Goal: Information Seeking & Learning: Learn about a topic

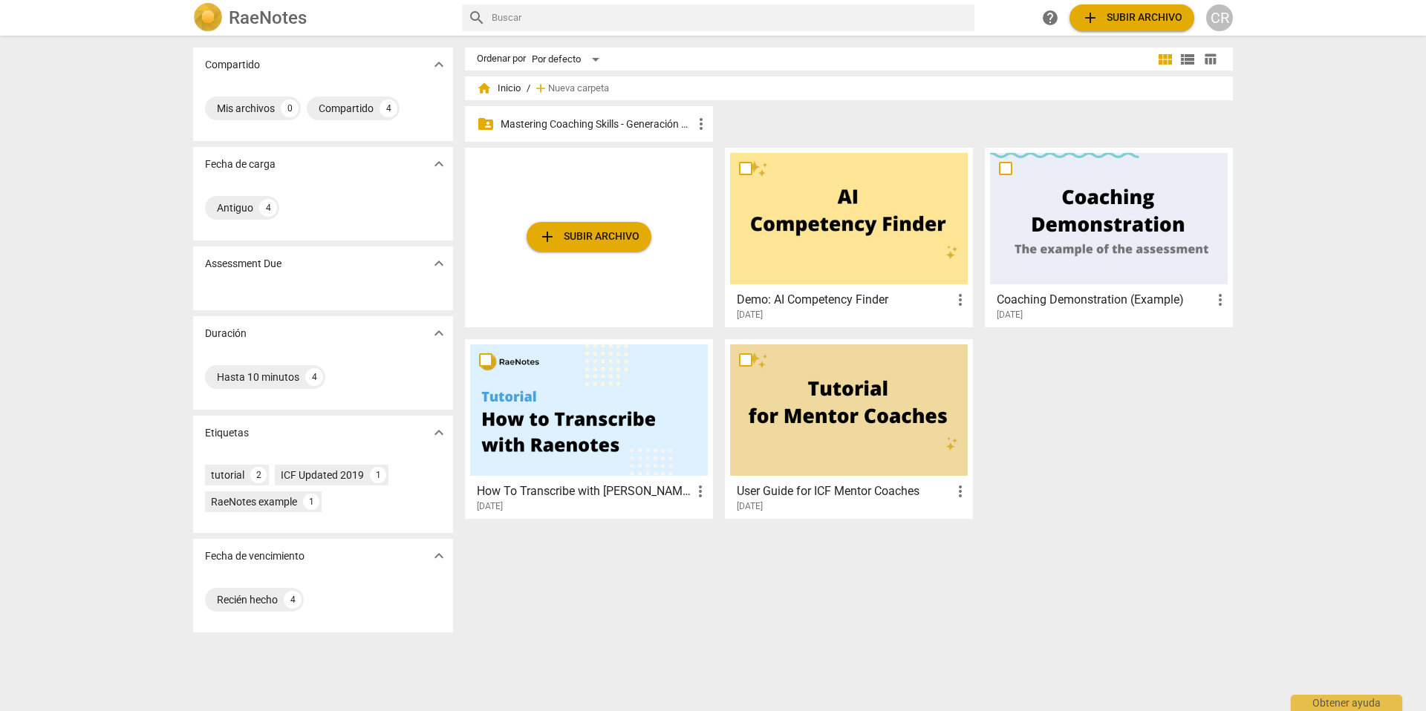
click at [576, 125] on p "Mastering Coaching Skills - Generación 31" at bounding box center [597, 125] width 192 height 16
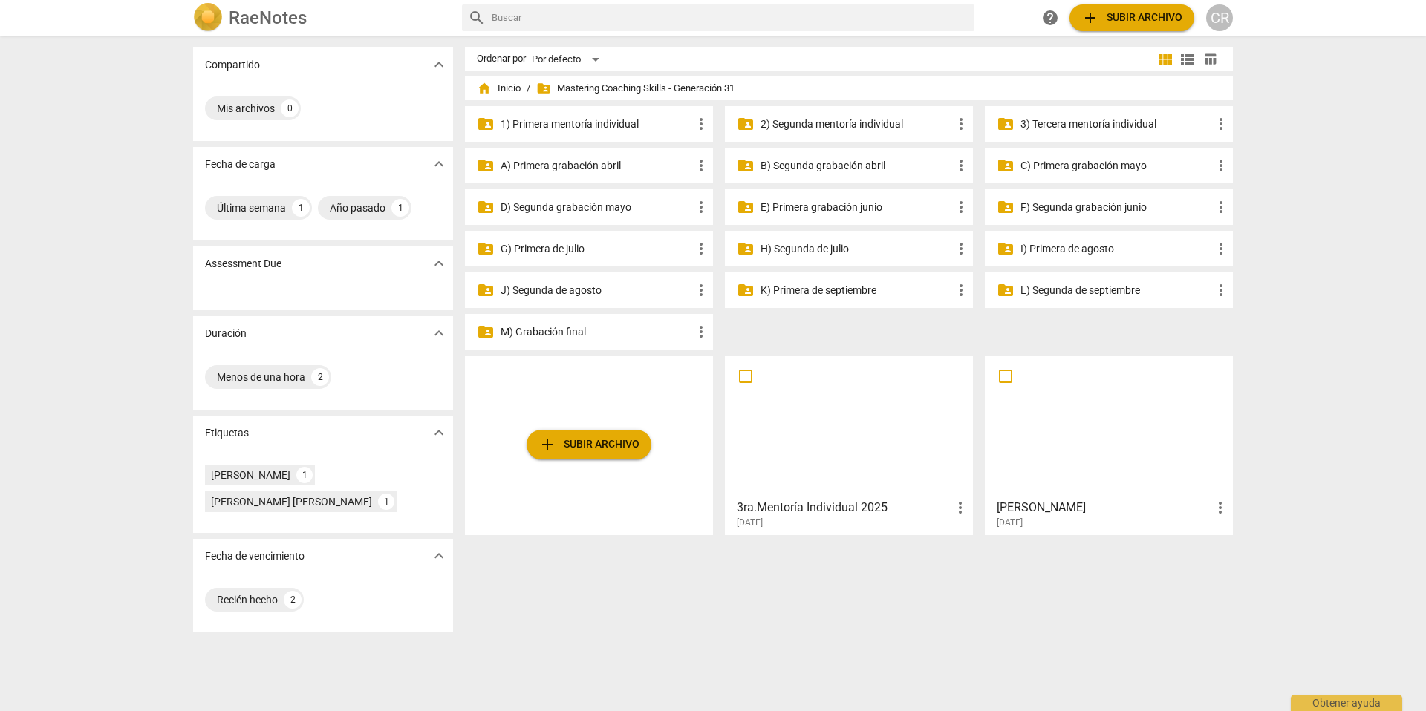
click at [1075, 122] on p "3) Tercera mentoría individual" at bounding box center [1116, 125] width 192 height 16
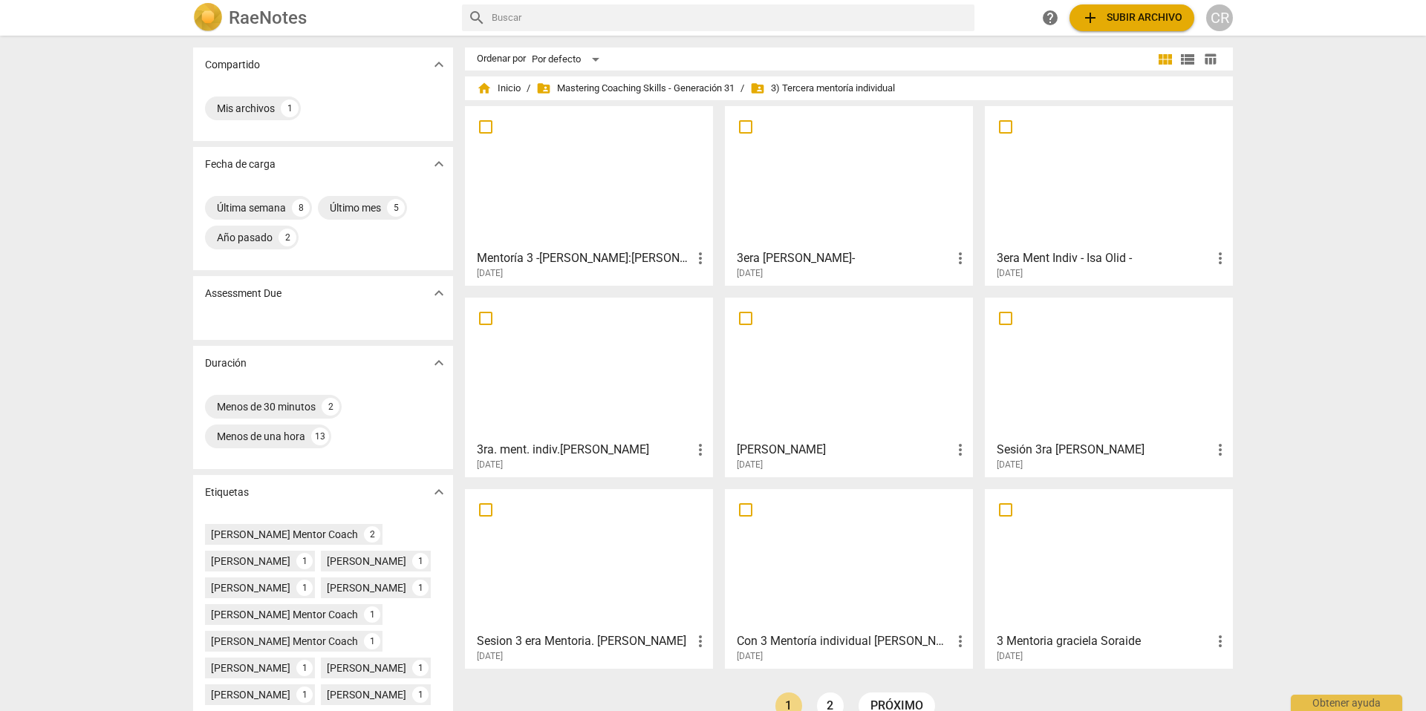
click at [636, 236] on div at bounding box center [589, 176] width 238 height 131
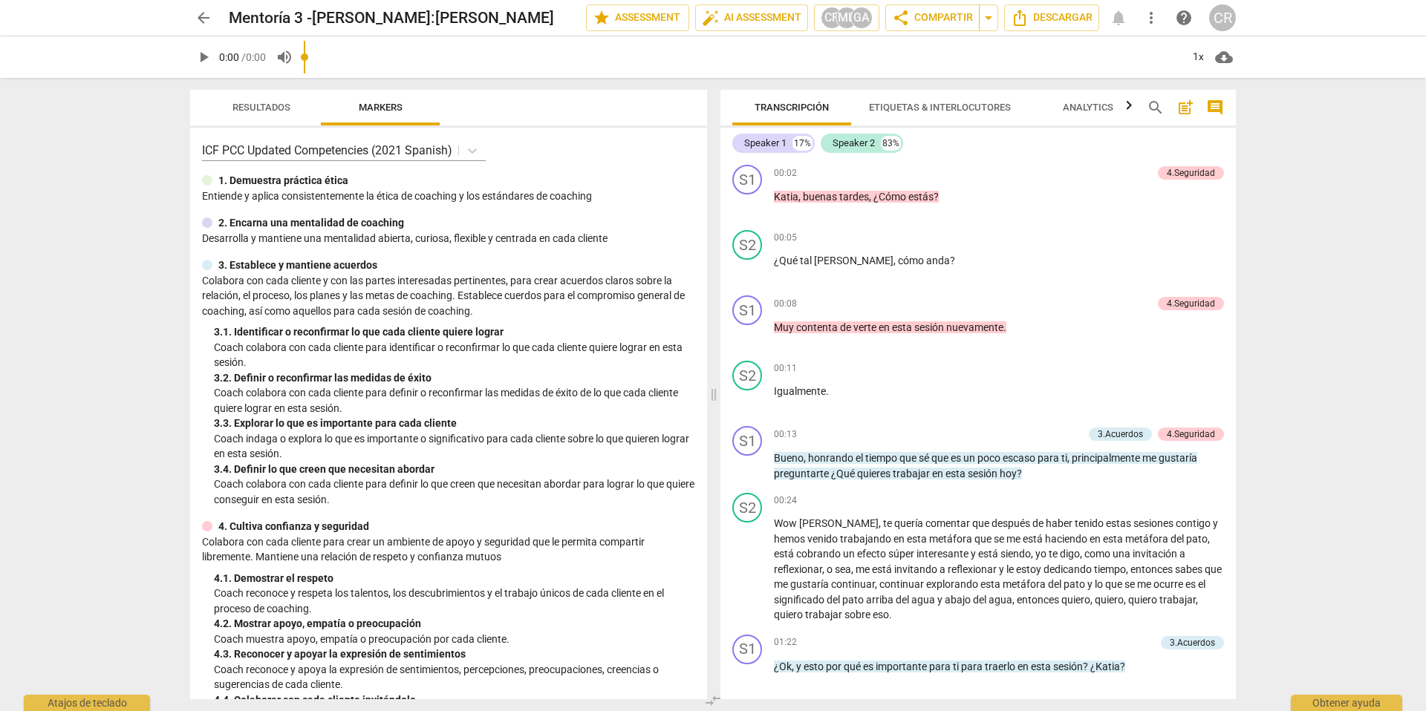
click at [389, 105] on span "Markers" at bounding box center [381, 107] width 44 height 11
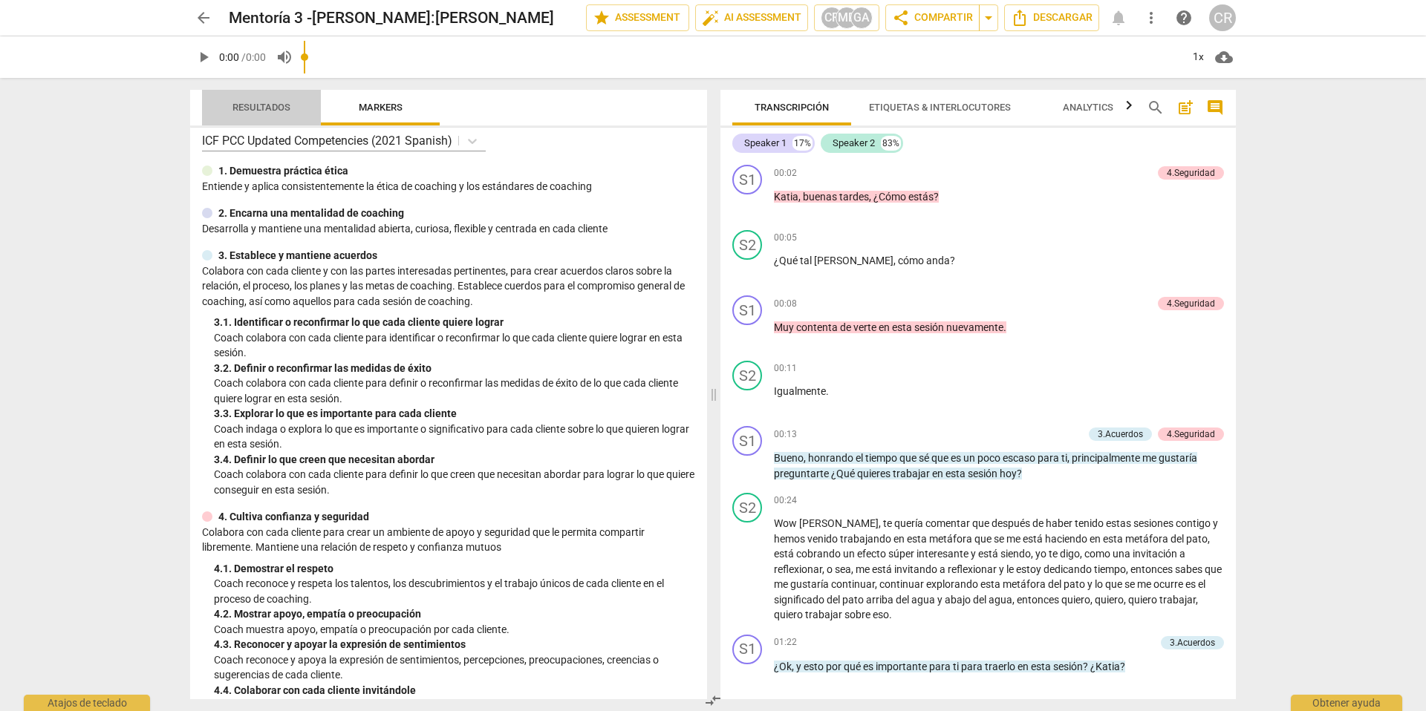
click at [254, 105] on span "Resultados" at bounding box center [261, 107] width 58 height 11
click at [379, 107] on span "Markers" at bounding box center [381, 107] width 44 height 11
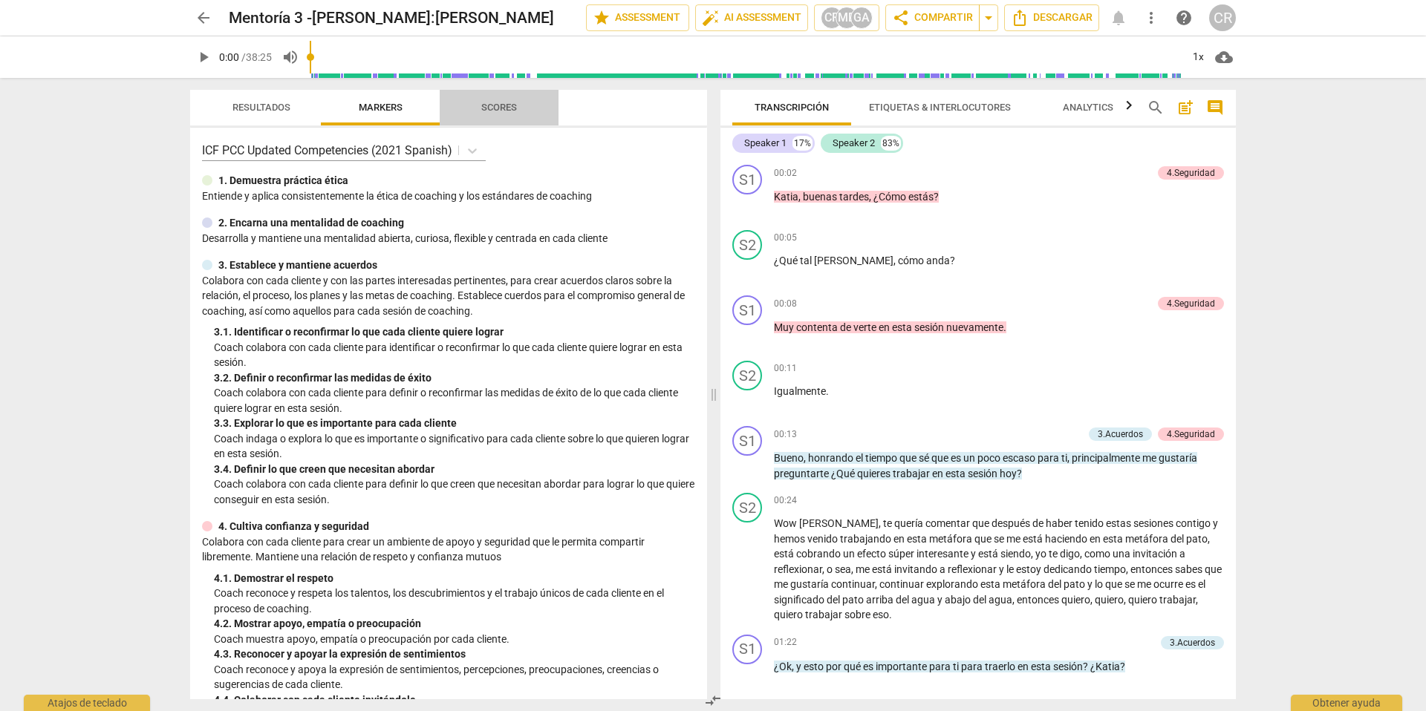
click at [501, 107] on span "Scores" at bounding box center [499, 107] width 36 height 11
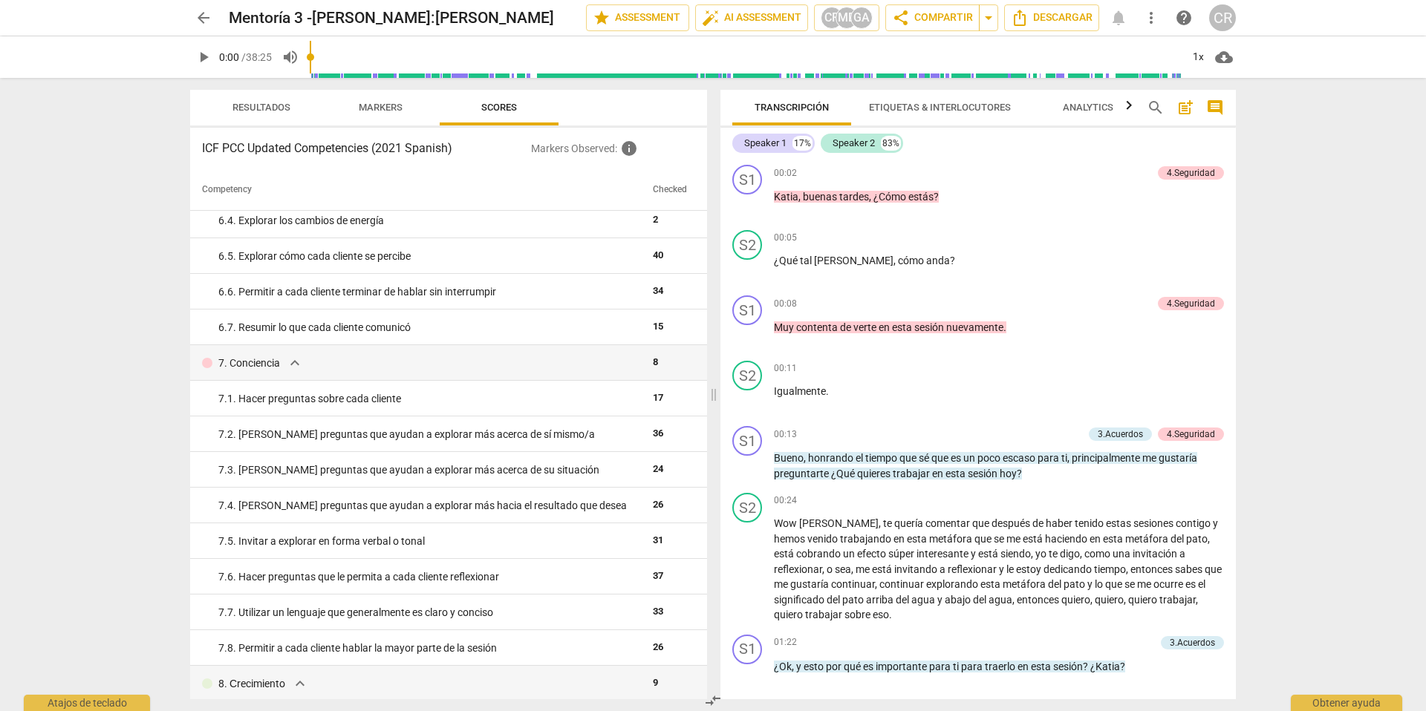
scroll to position [828, 0]
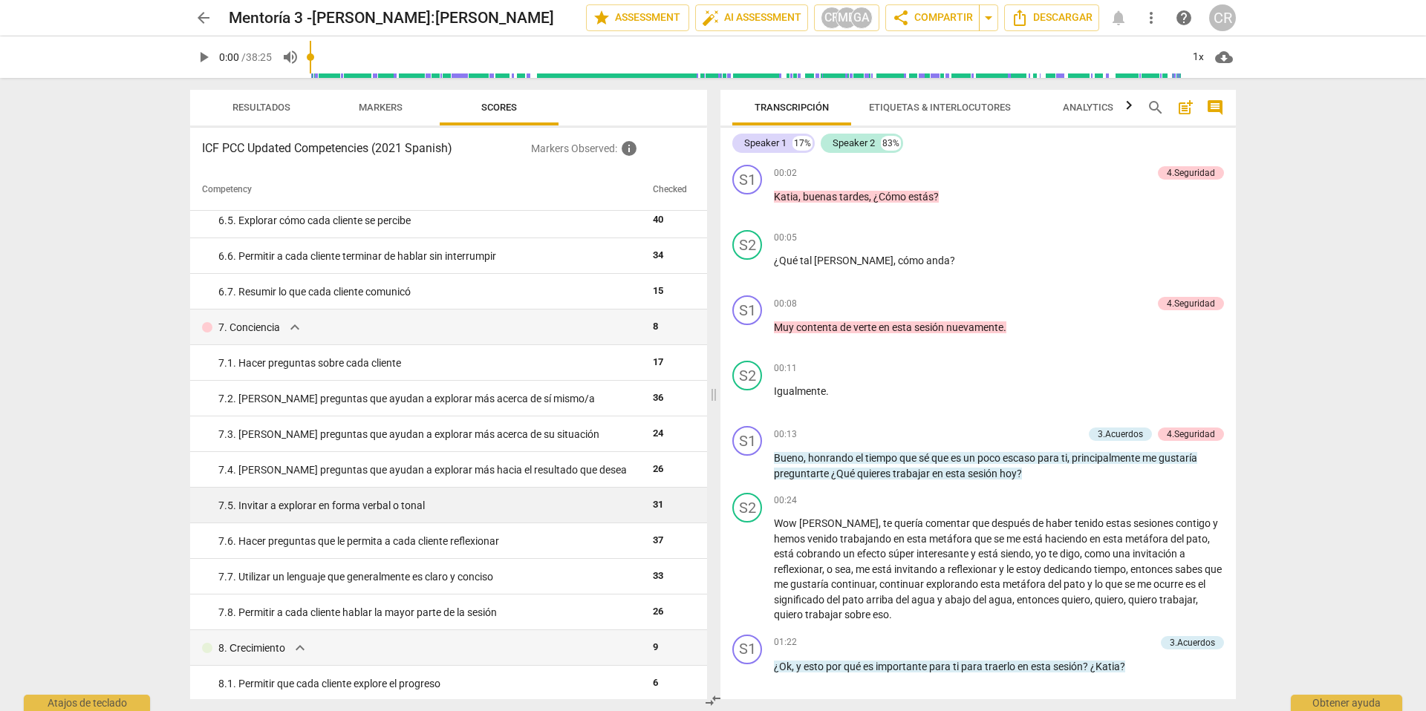
click at [647, 506] on td "31" at bounding box center [671, 506] width 48 height 36
click at [413, 508] on div "7. 5. Invitar a explorar en forma verbal o tonal" at bounding box center [429, 506] width 423 height 16
click at [653, 502] on span "31" at bounding box center [658, 504] width 10 height 11
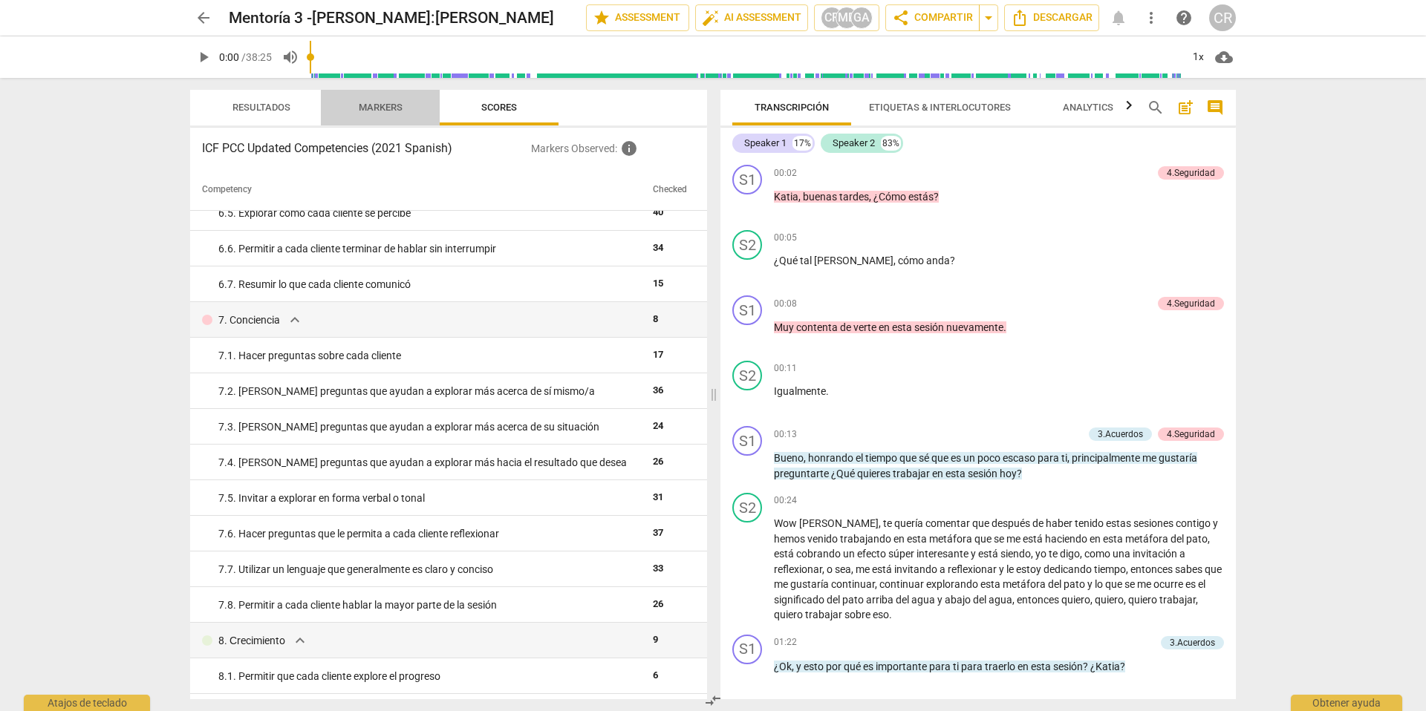
click at [381, 107] on span "Markers" at bounding box center [381, 107] width 44 height 11
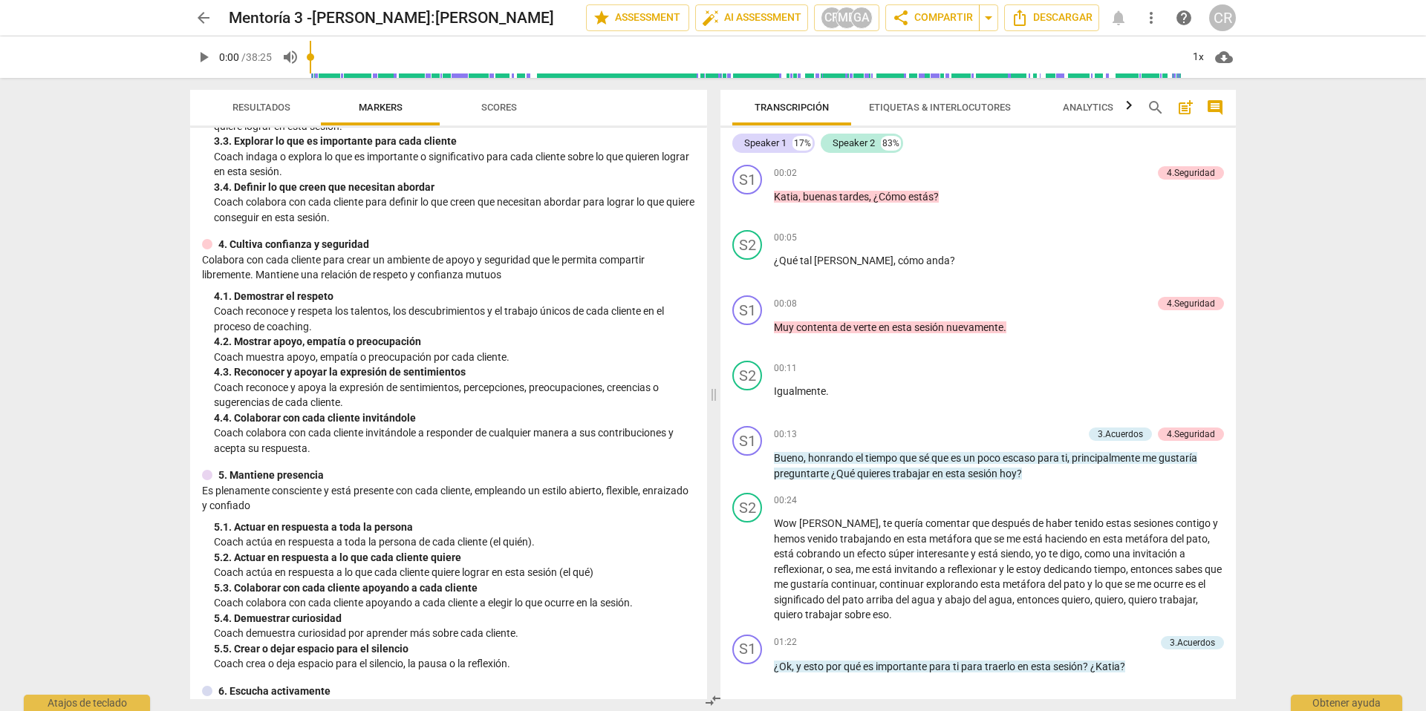
scroll to position [284, 0]
click at [264, 103] on span "Resultados" at bounding box center [261, 107] width 58 height 11
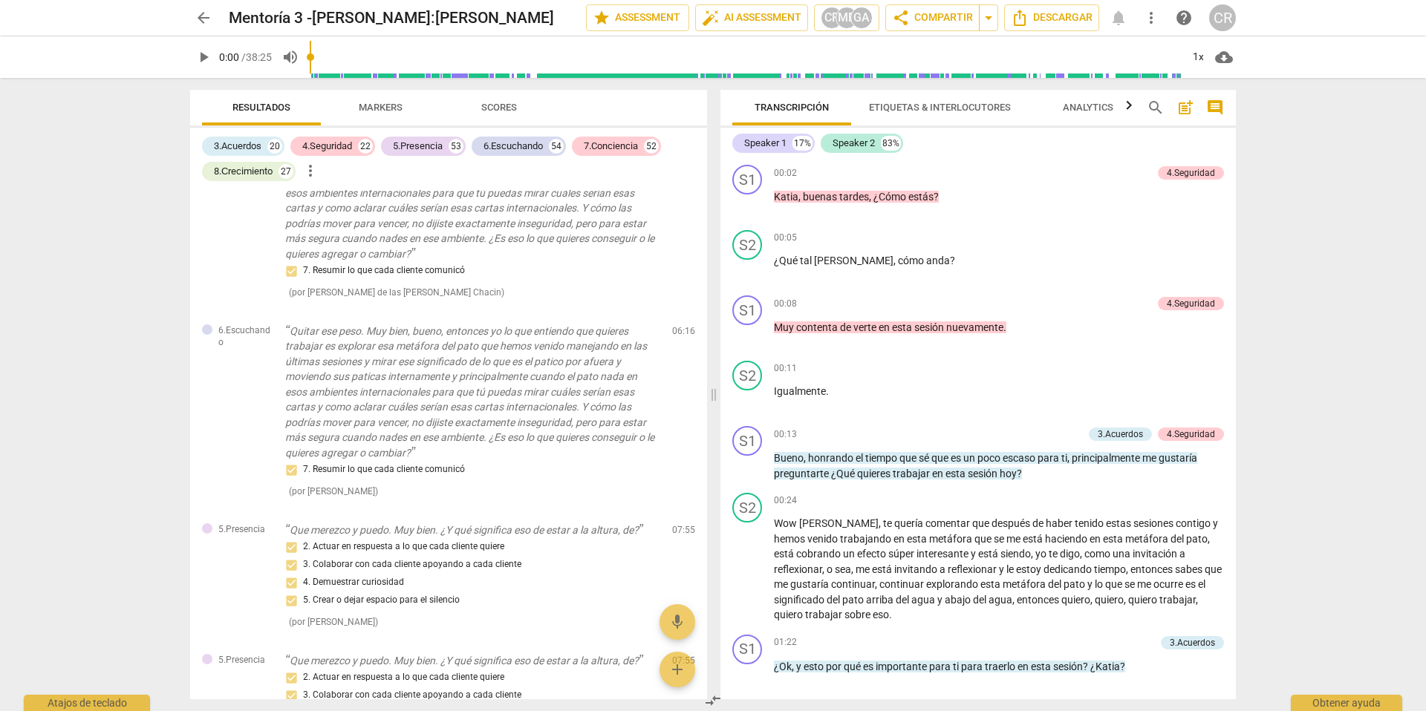
scroll to position [5099, 0]
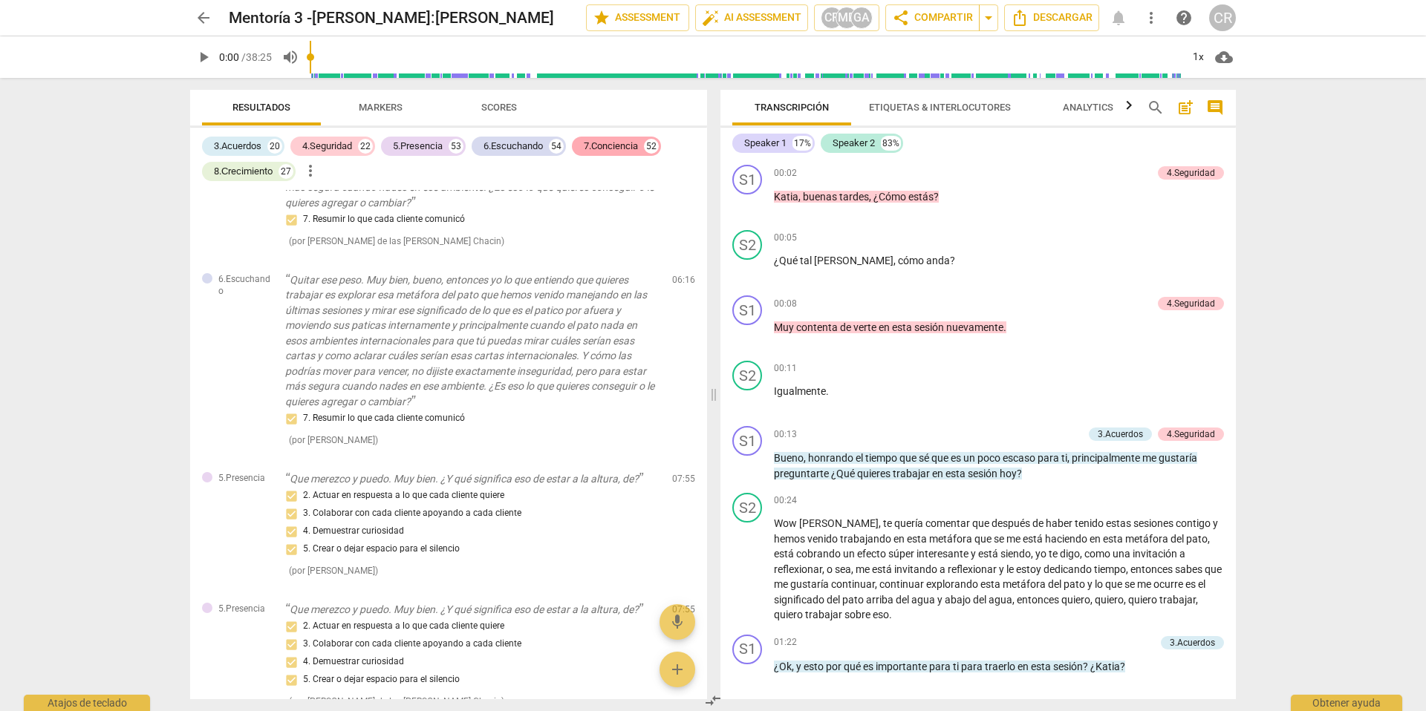
click at [614, 145] on div "7.Conciencia" at bounding box center [611, 146] width 54 height 15
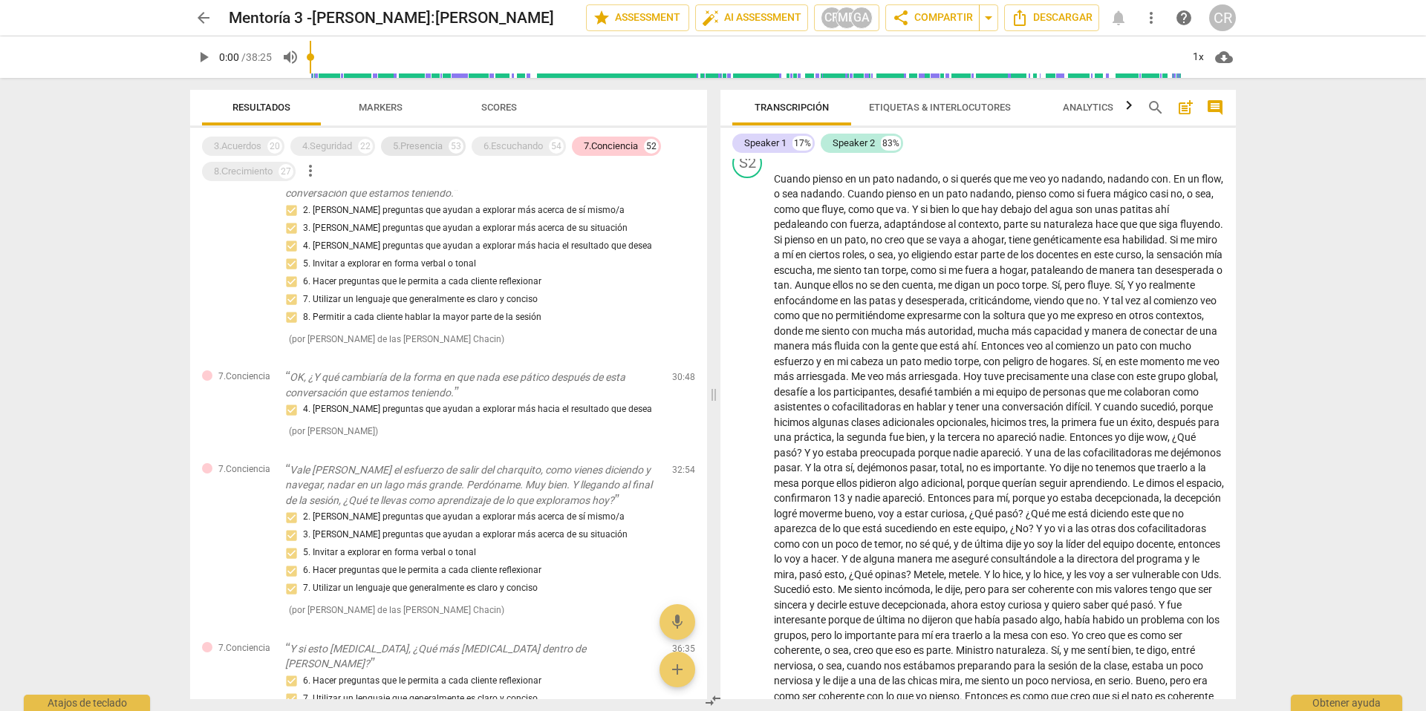
scroll to position [7081, 0]
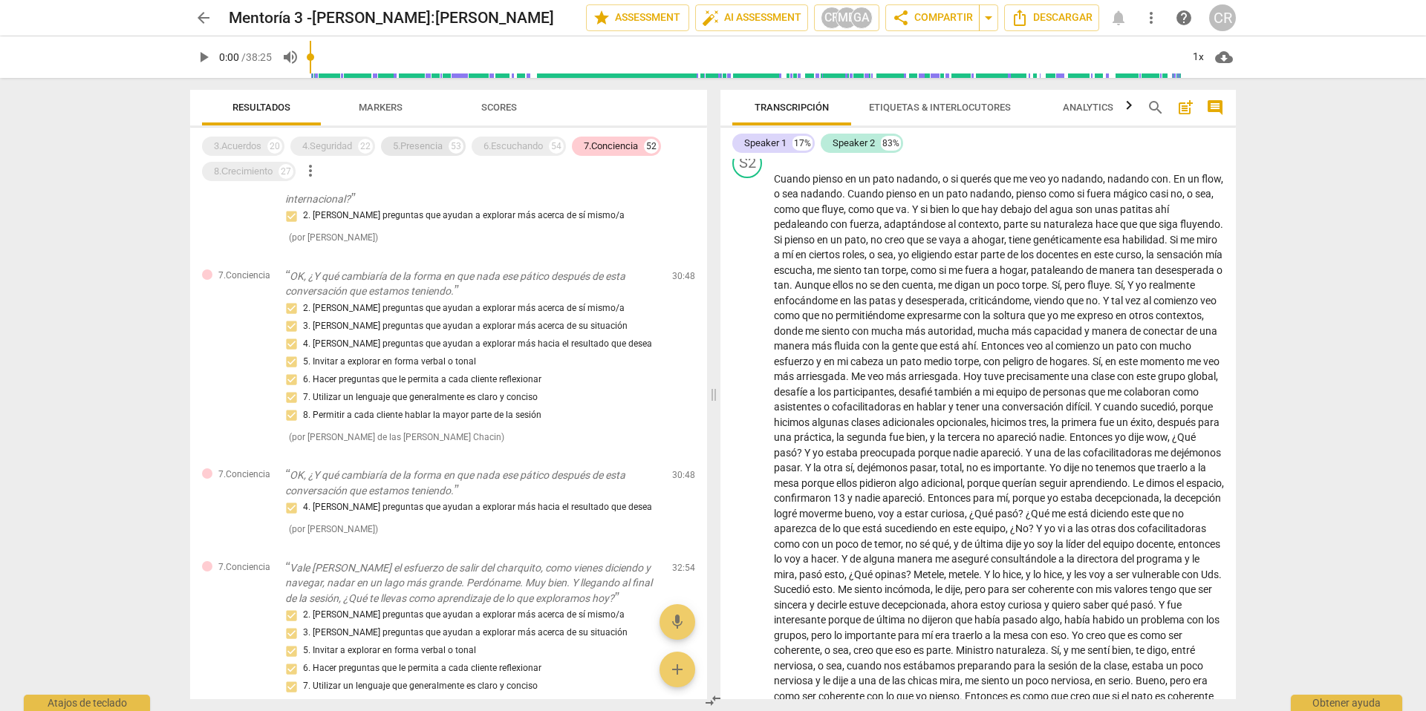
click at [423, 146] on div "5.Presencia" at bounding box center [418, 146] width 50 height 15
click at [420, 143] on div "5.Presencia" at bounding box center [418, 146] width 50 height 15
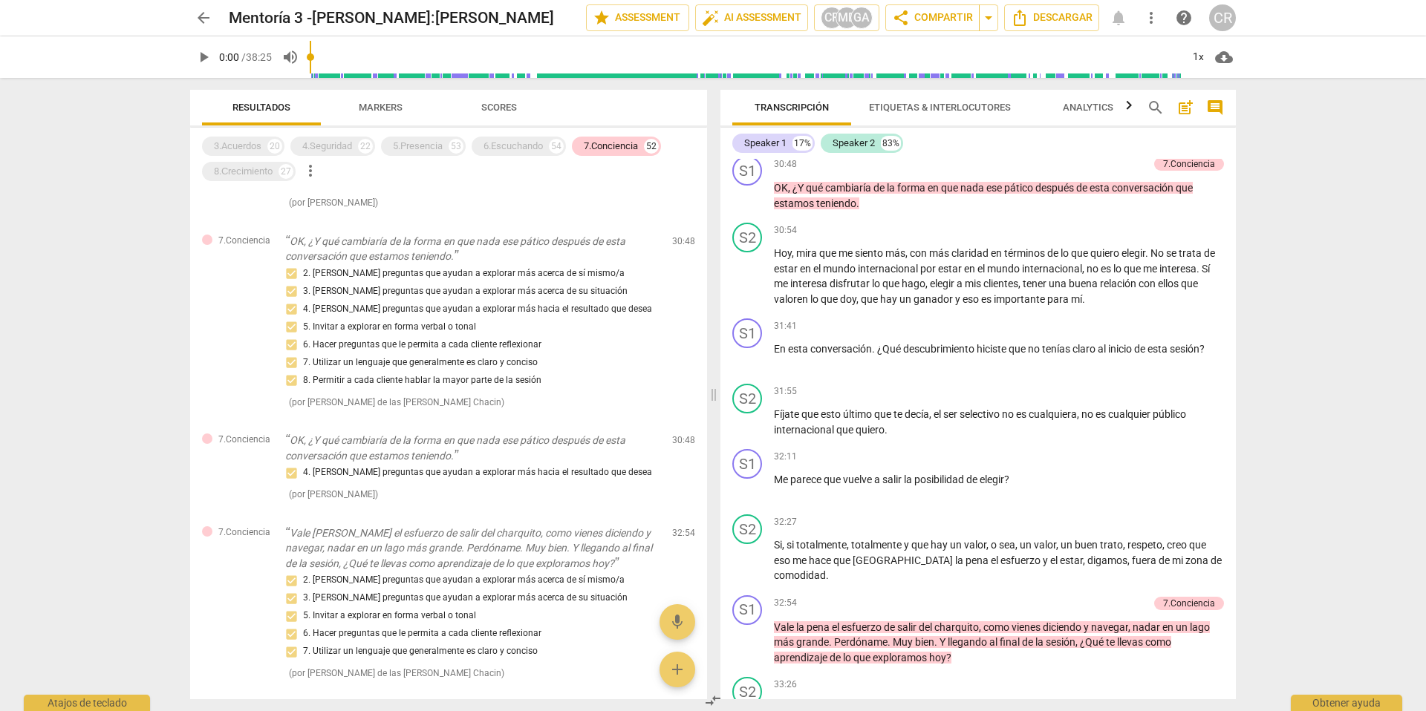
scroll to position [5739, 0]
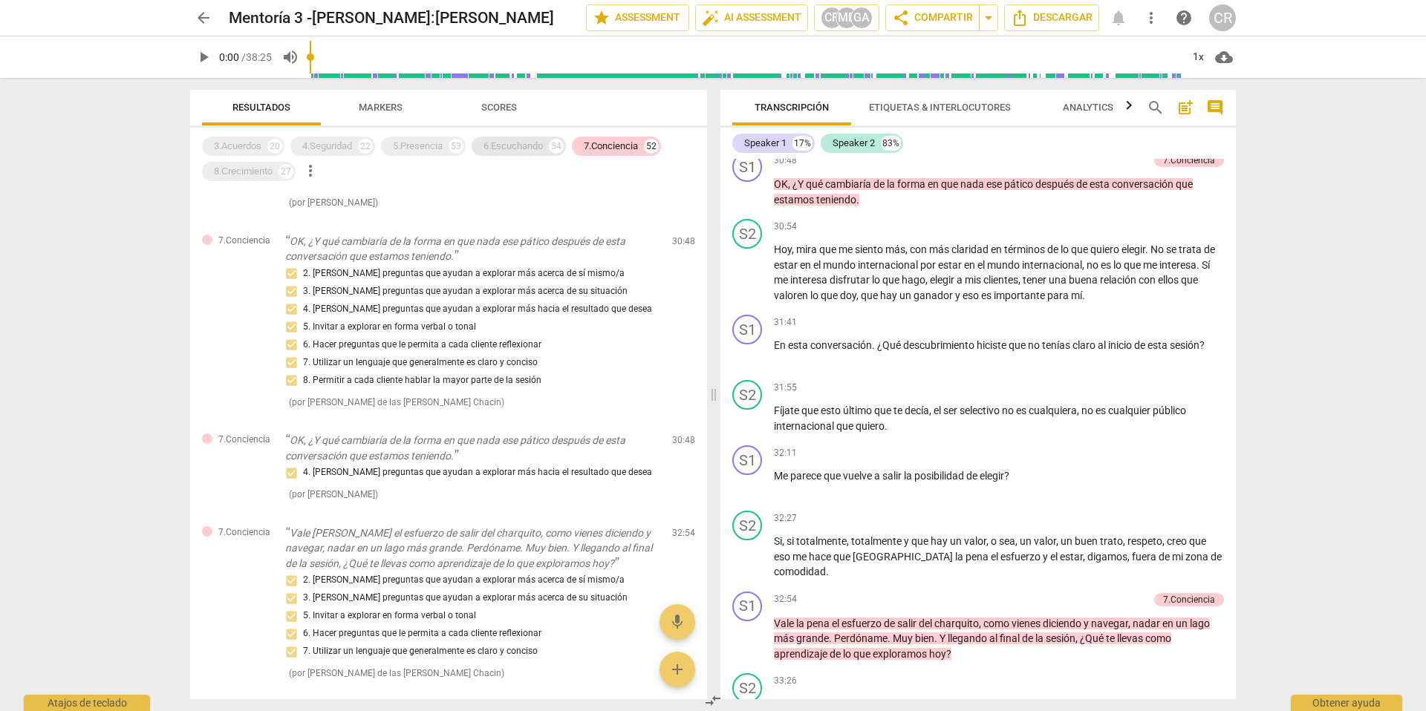
click at [512, 144] on div "6.Escuchando" at bounding box center [512, 146] width 59 height 15
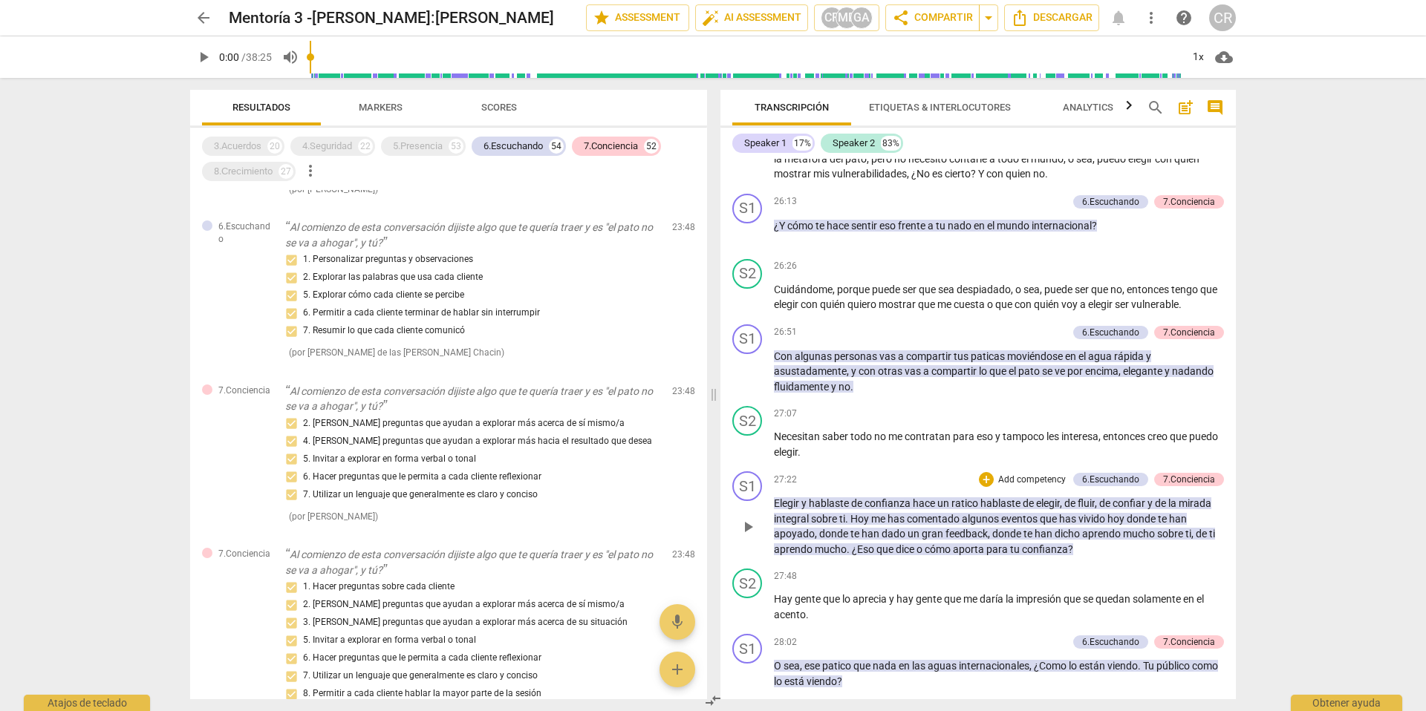
scroll to position [4881, 0]
